Goal: Information Seeking & Learning: Learn about a topic

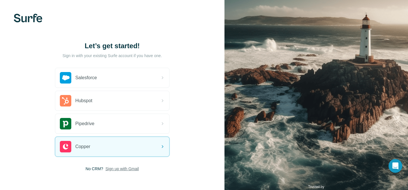
click at [112, 170] on span "Sign up with Gmail" at bounding box center [121, 168] width 33 height 6
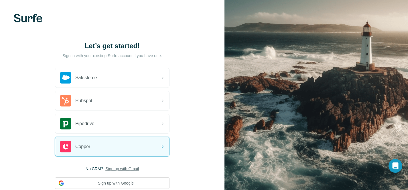
scroll to position [40, 0]
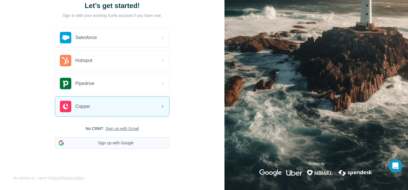
click at [107, 143] on button "Sign up with Google" at bounding box center [112, 142] width 115 height 11
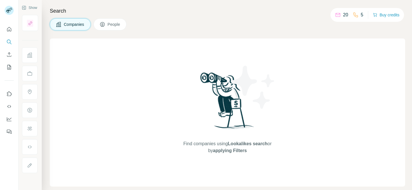
click at [103, 22] on icon at bounding box center [102, 24] width 5 height 5
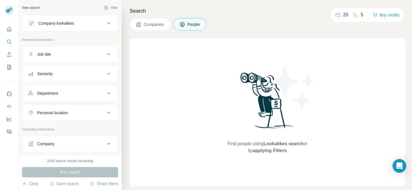
click at [82, 25] on div "Company lookalikes" at bounding box center [66, 23] width 77 height 7
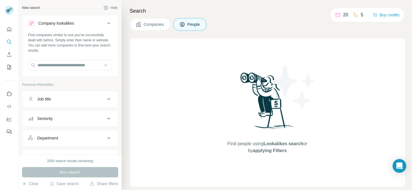
click at [82, 25] on div "Company lookalikes" at bounding box center [66, 23] width 77 height 7
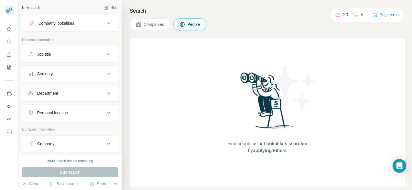
click at [76, 49] on button "Job title" at bounding box center [70, 54] width 96 height 14
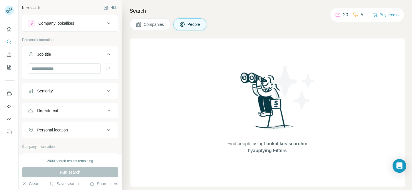
click at [76, 49] on button "Job title" at bounding box center [70, 55] width 96 height 16
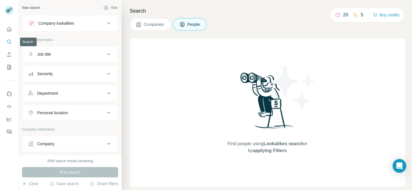
click at [5, 42] on button "Search" at bounding box center [9, 42] width 9 height 10
click at [9, 41] on icon "Search" at bounding box center [9, 42] width 6 height 6
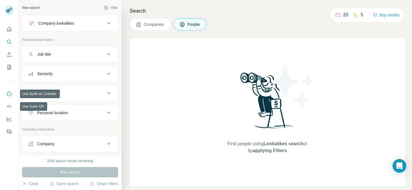
click at [9, 90] on button "Use Surfe on LinkedIn" at bounding box center [9, 93] width 9 height 10
click at [184, 27] on button "People" at bounding box center [190, 24] width 33 height 12
click at [264, 151] on span "applying Filters" at bounding box center [270, 150] width 34 height 5
click at [264, 145] on span "Lookalikes search" at bounding box center [284, 143] width 40 height 5
click at [151, 23] on span "Companies" at bounding box center [154, 24] width 21 height 6
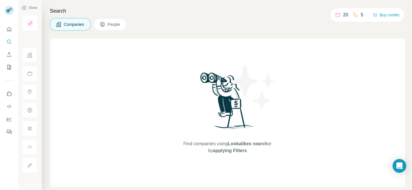
click at [120, 25] on span "People" at bounding box center [114, 24] width 13 height 6
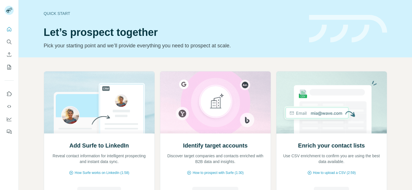
click at [9, 42] on icon "Search" at bounding box center [9, 42] width 6 height 6
click at [7, 42] on icon "Search" at bounding box center [9, 42] width 4 height 4
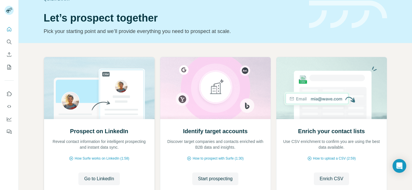
scroll to position [33, 0]
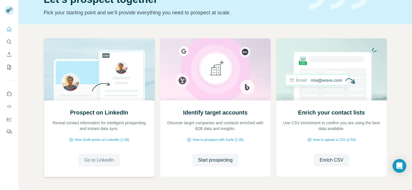
click at [107, 158] on span "Go to LinkedIn" at bounding box center [99, 159] width 30 height 7
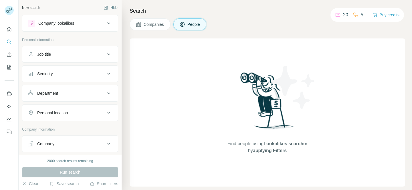
click at [74, 74] on div "Seniority" at bounding box center [66, 74] width 77 height 6
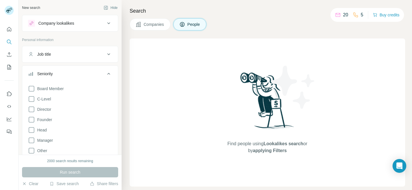
click at [74, 74] on div "Seniority" at bounding box center [66, 74] width 77 height 6
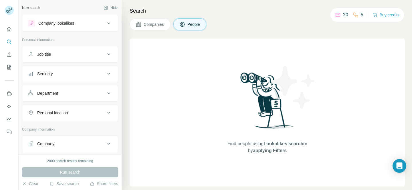
click at [74, 57] on button "Job title" at bounding box center [70, 54] width 96 height 14
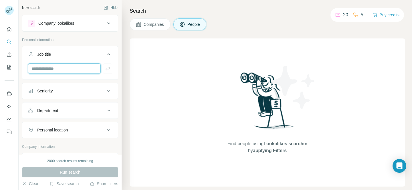
click at [71, 71] on input "text" at bounding box center [64, 68] width 73 height 10
click at [76, 71] on input "******" at bounding box center [64, 68] width 73 height 10
paste input "******"
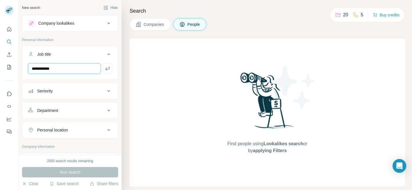
type input "**********"
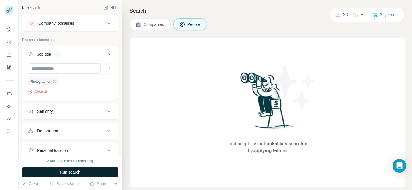
click at [86, 174] on button "Run search" at bounding box center [70, 172] width 96 height 10
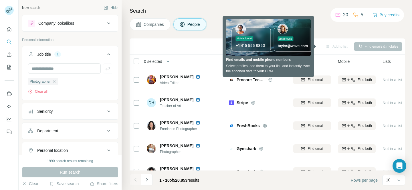
click at [208, 40] on div "Add to list Find emails & mobiles" at bounding box center [268, 46] width 276 height 16
click at [295, 41] on div "Add to list Find emails & mobiles" at bounding box center [268, 46] width 276 height 16
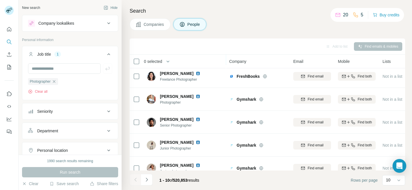
scroll to position [130, 0]
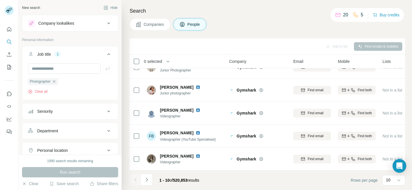
click at [79, 28] on button "Company lookalikes" at bounding box center [70, 23] width 96 height 14
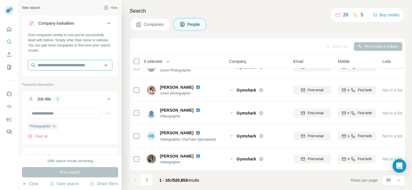
click at [74, 64] on input "text" at bounding box center [70, 65] width 84 height 10
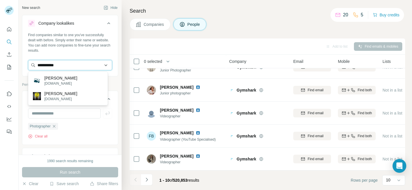
click at [77, 68] on input "**********" at bounding box center [70, 65] width 84 height 10
type input "*"
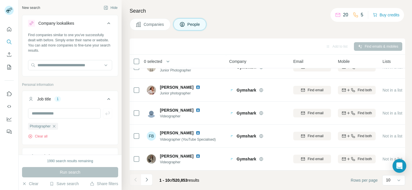
click at [72, 93] on button "Job title 1" at bounding box center [70, 100] width 96 height 16
click at [105, 25] on icon at bounding box center [108, 23] width 7 height 7
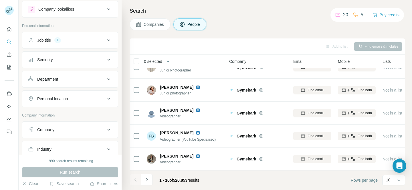
scroll to position [17, 0]
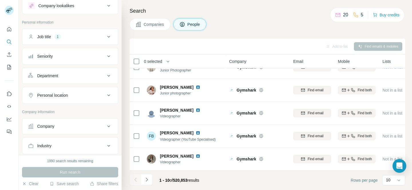
click at [64, 99] on button "Personal location" at bounding box center [70, 95] width 96 height 14
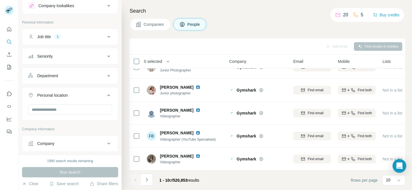
click at [64, 99] on button "Personal location" at bounding box center [70, 96] width 96 height 16
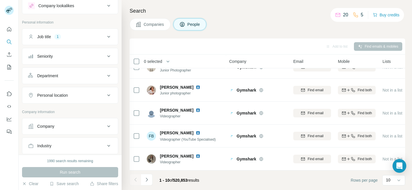
click at [65, 80] on button "Department" at bounding box center [70, 76] width 96 height 14
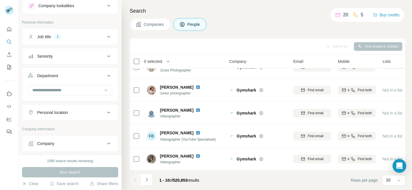
click at [65, 80] on button "Department" at bounding box center [70, 77] width 96 height 16
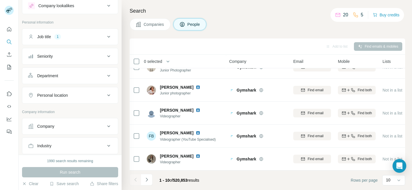
click at [64, 61] on button "Seniority" at bounding box center [70, 56] width 96 height 14
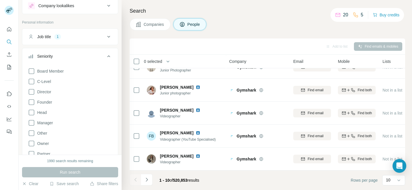
click at [64, 60] on button "Seniority" at bounding box center [70, 57] width 96 height 16
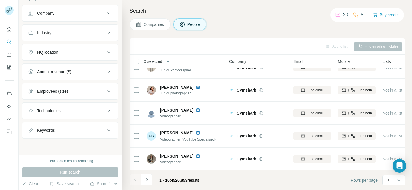
scroll to position [0, 0]
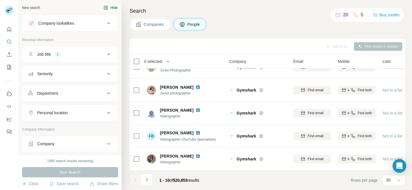
click at [104, 7] on button "Hide" at bounding box center [111, 7] width 22 height 9
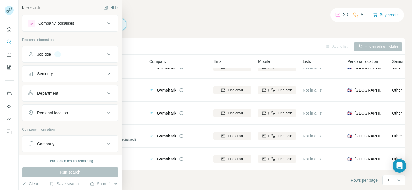
click at [32, 20] on div at bounding box center [31, 23] width 7 height 7
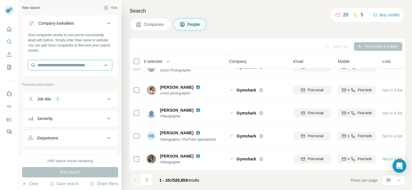
click at [55, 64] on input "text" at bounding box center [70, 65] width 84 height 10
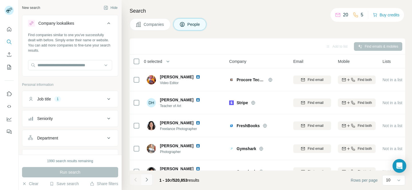
click at [145, 178] on icon "Navigate to next page" at bounding box center [147, 179] width 6 height 6
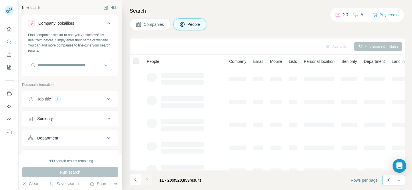
click at [395, 181] on div "10" at bounding box center [393, 180] width 14 height 6
click at [395, 181] on input at bounding box center [394, 180] width 17 height 6
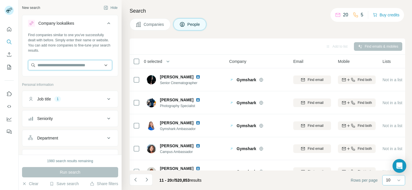
click at [63, 62] on input "text" at bounding box center [70, 65] width 84 height 10
click at [92, 63] on input "text" at bounding box center [70, 65] width 84 height 10
paste input "**********"
type input "**********"
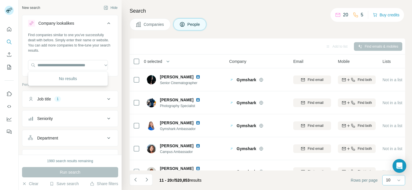
click at [83, 96] on button "Job title 1" at bounding box center [70, 99] width 96 height 14
click at [54, 126] on icon "button" at bounding box center [54, 126] width 5 height 5
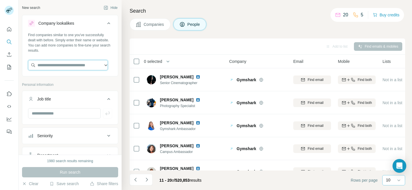
click at [96, 67] on input "text" at bounding box center [68, 65] width 80 height 10
paste input "**********"
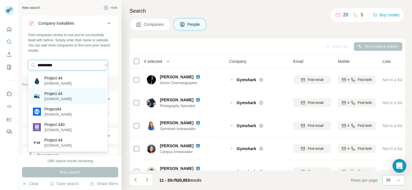
type input "**********"
click at [75, 94] on div "Project 44 project44.co.uk" at bounding box center [67, 95] width 77 height 15
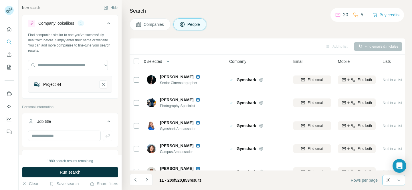
click at [85, 174] on button "Run search" at bounding box center [70, 172] width 96 height 10
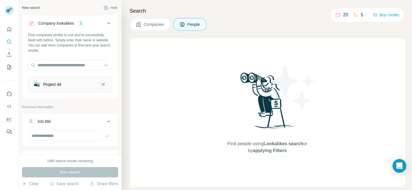
click at [101, 84] on icon "Project 44-remove-button" at bounding box center [103, 84] width 5 height 6
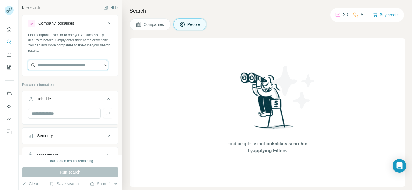
click at [68, 63] on input "text" at bounding box center [68, 65] width 80 height 10
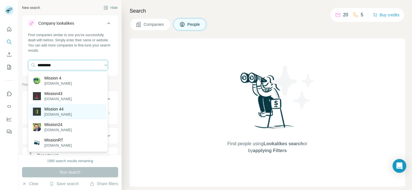
type input "*********"
click at [72, 107] on div "Mission 44 mission44.org" at bounding box center [67, 111] width 77 height 15
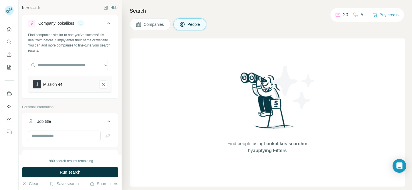
click at [88, 171] on button "Run search" at bounding box center [70, 172] width 96 height 10
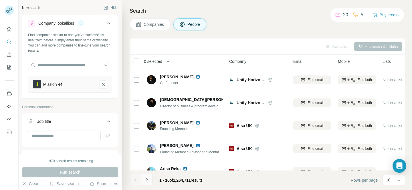
click at [147, 180] on icon "Navigate to next page" at bounding box center [147, 179] width 2 height 4
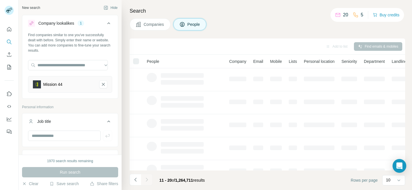
click at [105, 25] on icon at bounding box center [108, 23] width 7 height 7
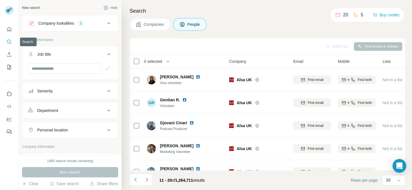
click at [6, 40] on icon "Search" at bounding box center [9, 42] width 6 height 6
click at [79, 89] on div "Seniority" at bounding box center [66, 91] width 77 height 6
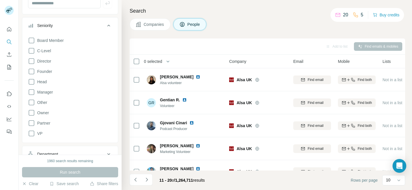
scroll to position [134, 0]
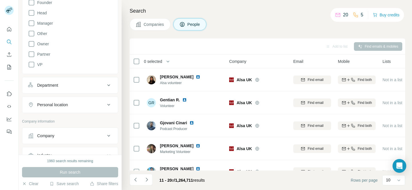
click at [76, 86] on div "Department" at bounding box center [66, 85] width 77 height 6
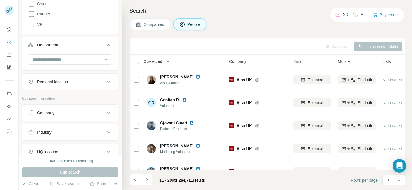
scroll to position [195, 0]
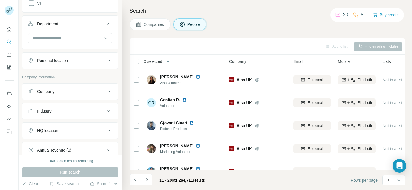
click at [73, 92] on div "Company" at bounding box center [66, 91] width 77 height 6
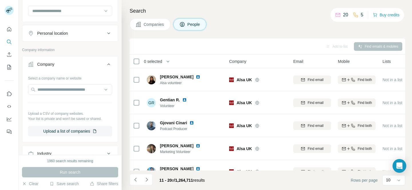
scroll to position [282, 0]
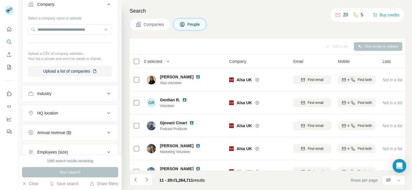
click at [71, 96] on div "Industry" at bounding box center [66, 93] width 77 height 6
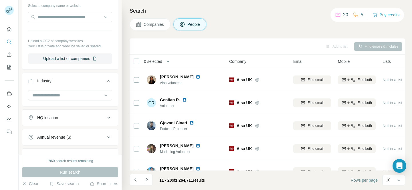
drag, startPoint x: 64, startPoint y: 119, endPoint x: 62, endPoint y: 114, distance: 4.7
click at [64, 119] on div "HQ location" at bounding box center [66, 118] width 77 height 6
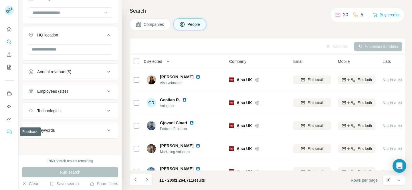
click at [9, 129] on icon "Feedback" at bounding box center [9, 132] width 6 height 6
click at [7, 30] on icon "Quick start" at bounding box center [9, 29] width 4 height 4
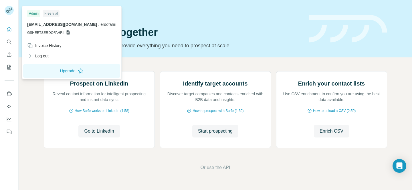
click at [12, 11] on rect at bounding box center [9, 10] width 9 height 9
click at [196, 60] on div "Prospect on LinkedIn Reveal contact information for intelligent prospecting and…" at bounding box center [216, 120] width 394 height 127
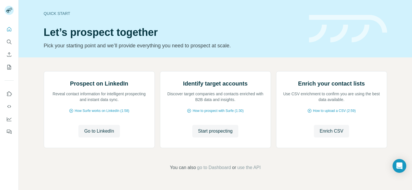
scroll to position [57, 0]
click at [10, 95] on icon "Use Surfe on LinkedIn" at bounding box center [9, 93] width 5 height 5
